Goal: Task Accomplishment & Management: Manage account settings

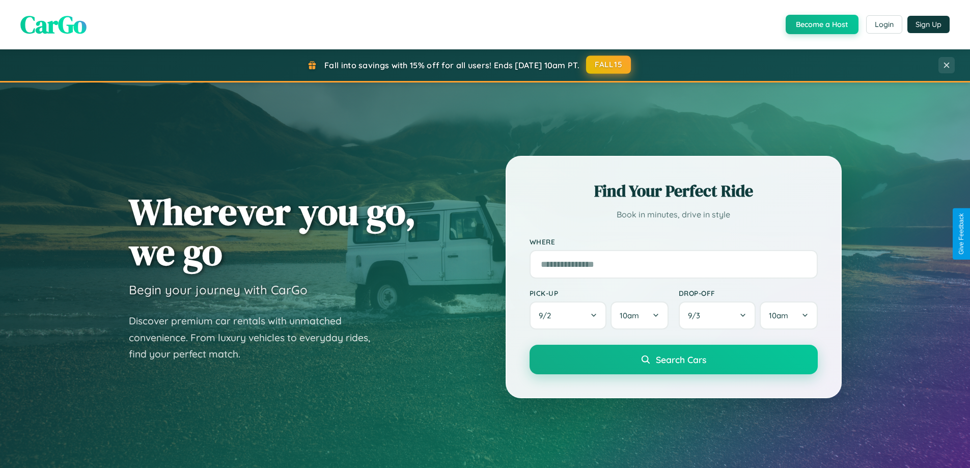
click at [609, 65] on button "FALL15" at bounding box center [608, 64] width 45 height 18
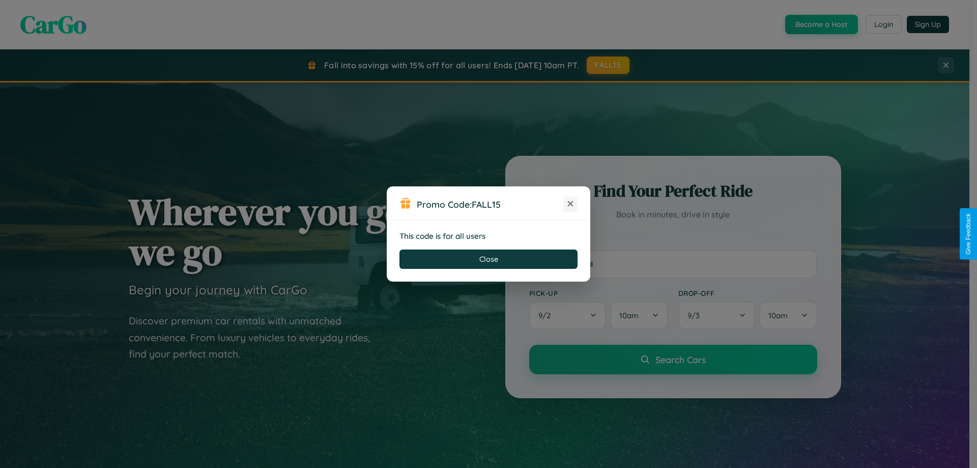
click at [571, 204] on icon at bounding box center [570, 204] width 10 height 10
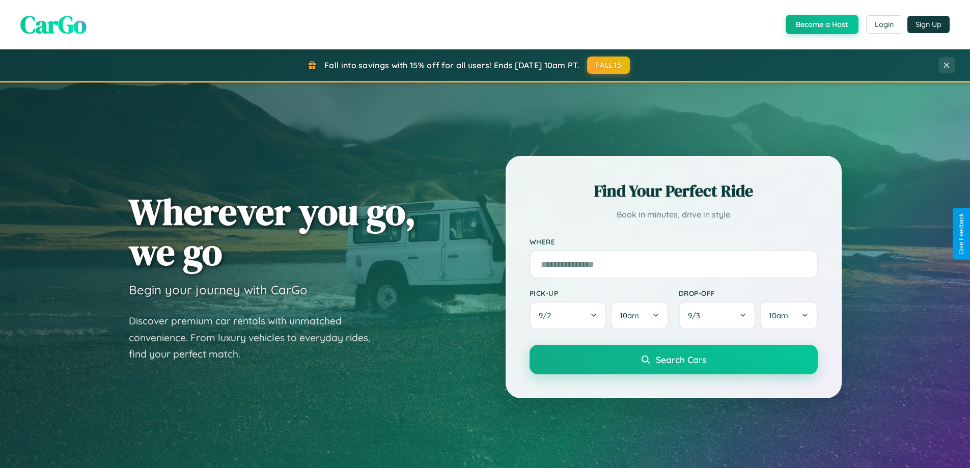
scroll to position [1959, 0]
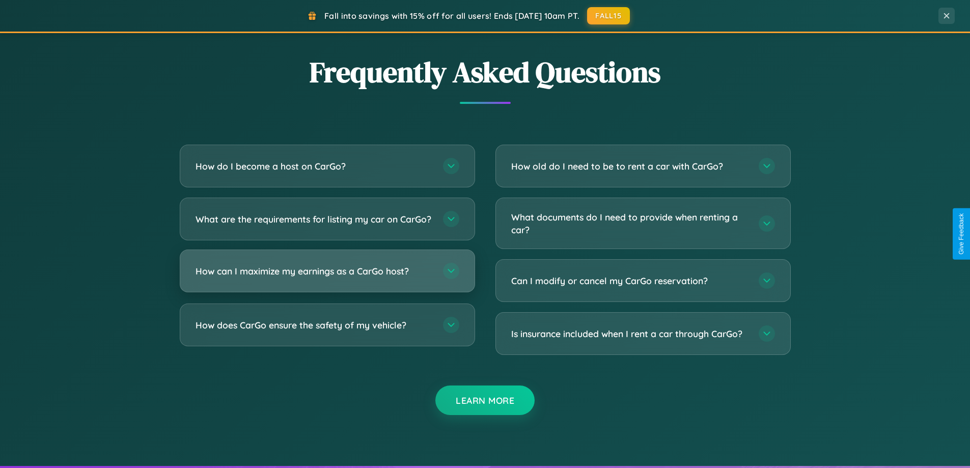
click at [327, 277] on h3 "How can I maximize my earnings as a CarGo host?" at bounding box center [313, 271] width 237 height 13
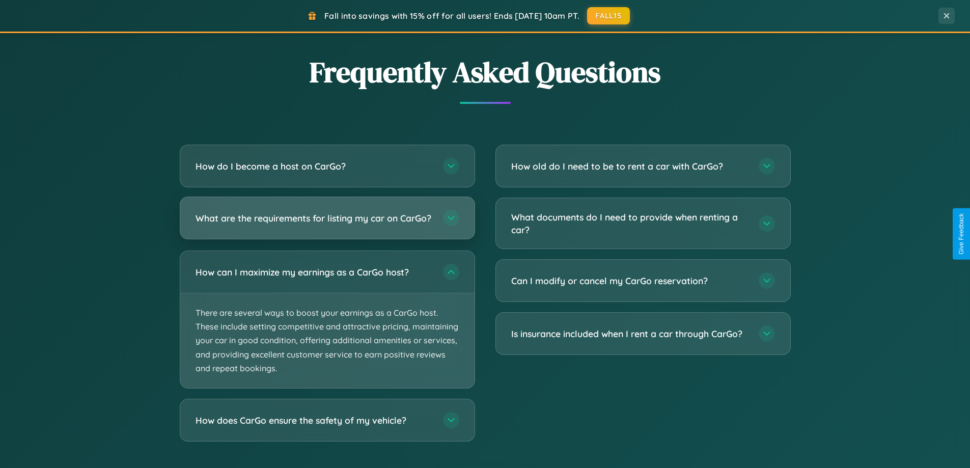
click at [327, 223] on h3 "What are the requirements for listing my car on CarGo?" at bounding box center [313, 218] width 237 height 13
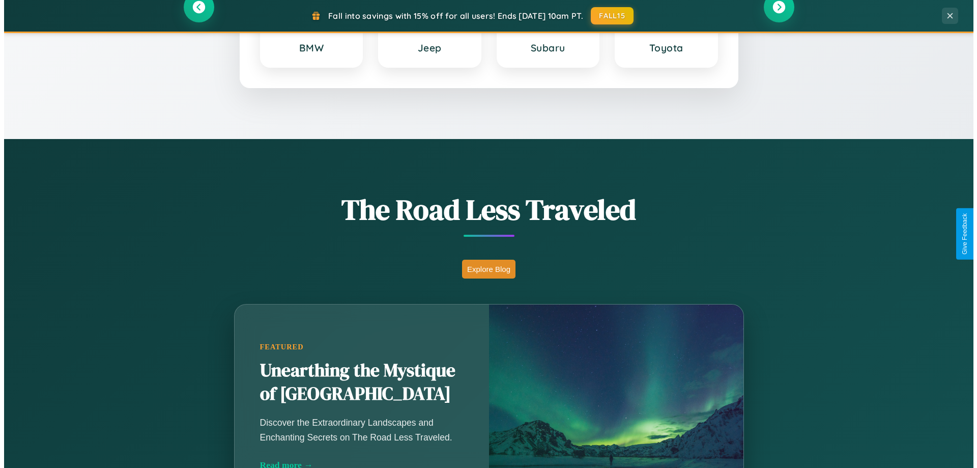
scroll to position [0, 0]
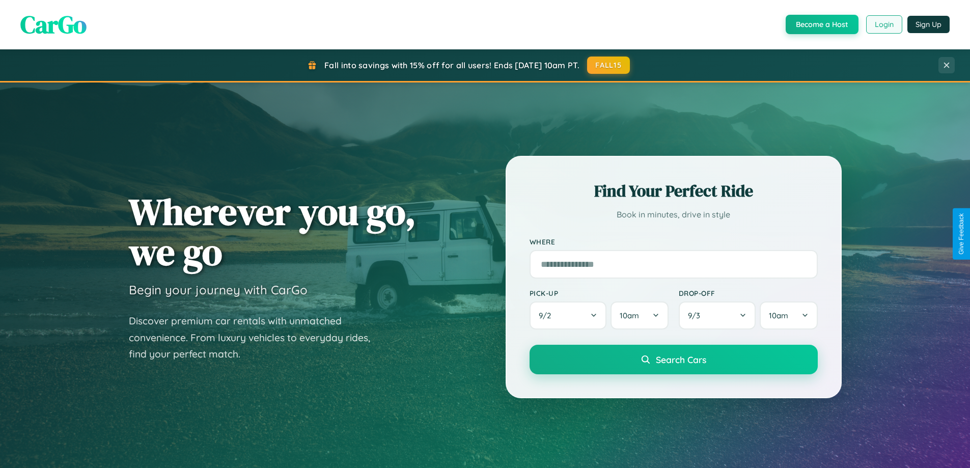
click at [883, 24] on button "Login" at bounding box center [884, 24] width 36 height 18
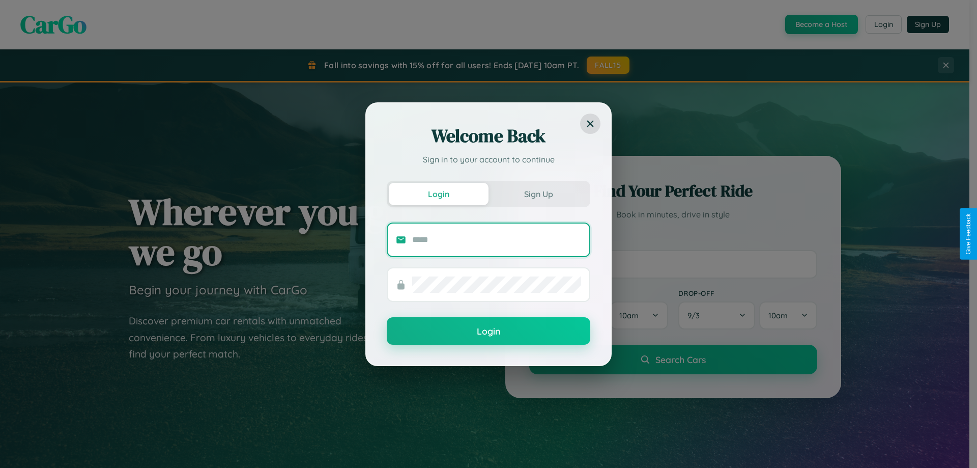
click at [497, 239] on input "text" at bounding box center [496, 240] width 169 height 16
type input "**********"
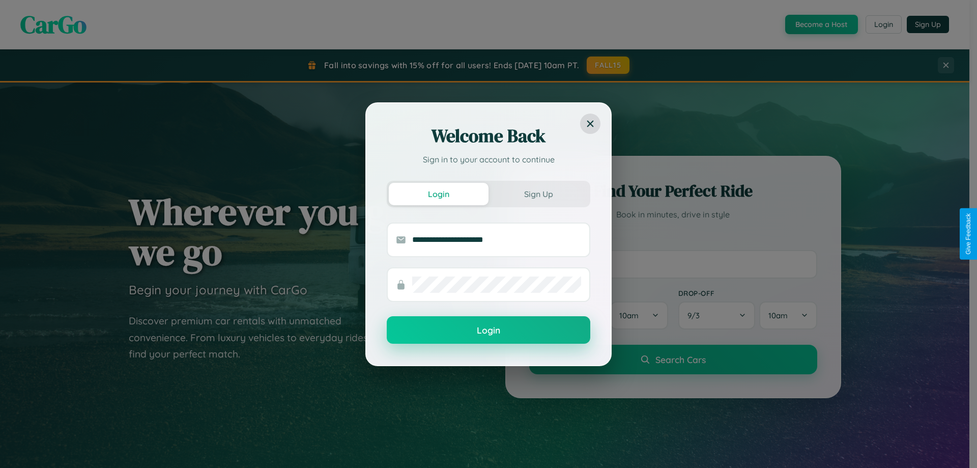
click at [489, 330] on button "Login" at bounding box center [489, 329] width 204 height 27
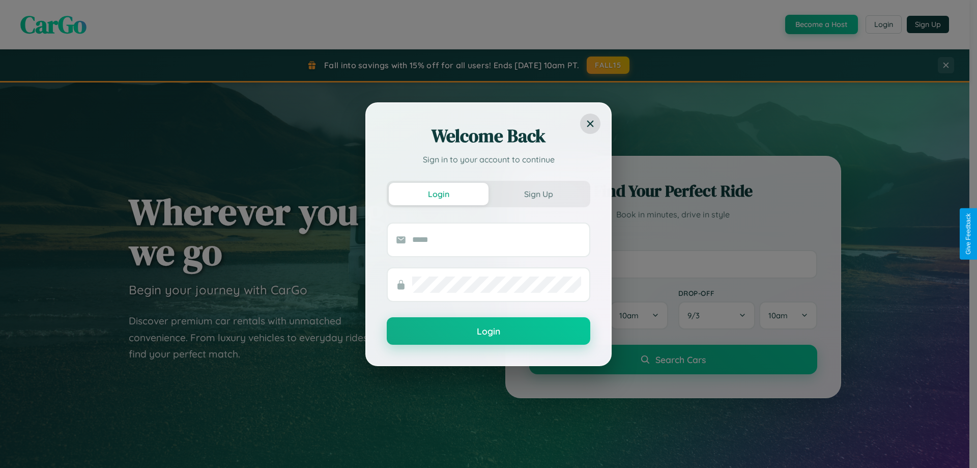
scroll to position [30, 0]
